Goal: Navigation & Orientation: Go to known website

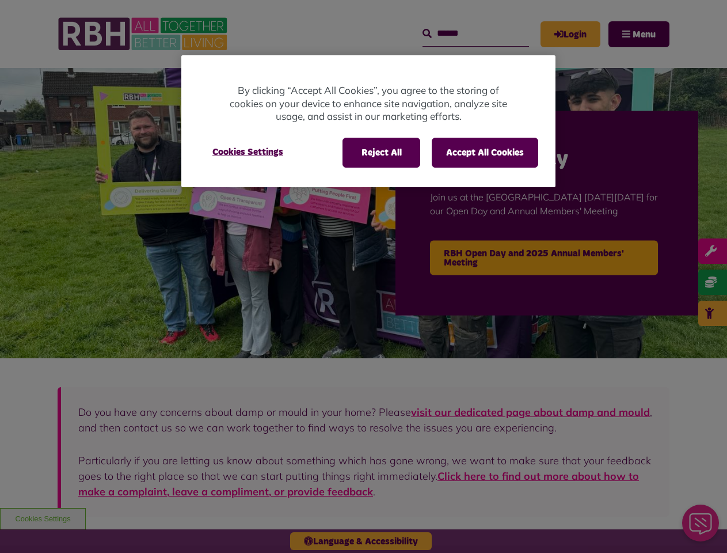
click at [363, 276] on div at bounding box center [363, 276] width 727 height 553
click at [380, 153] on button "Reject All" at bounding box center [382, 153] width 78 height 30
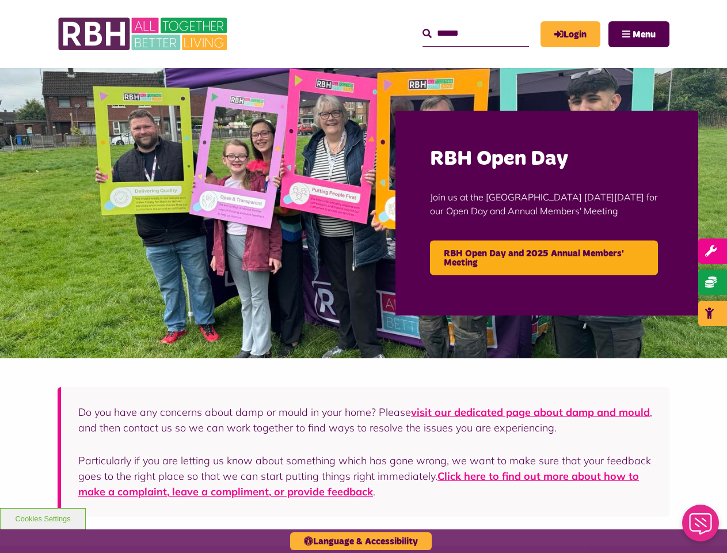
click at [485, 153] on button "Accept All Cookies" at bounding box center [485, 153] width 106 height 30
click at [248, 152] on img at bounding box center [363, 213] width 727 height 290
